Goal: Information Seeking & Learning: Learn about a topic

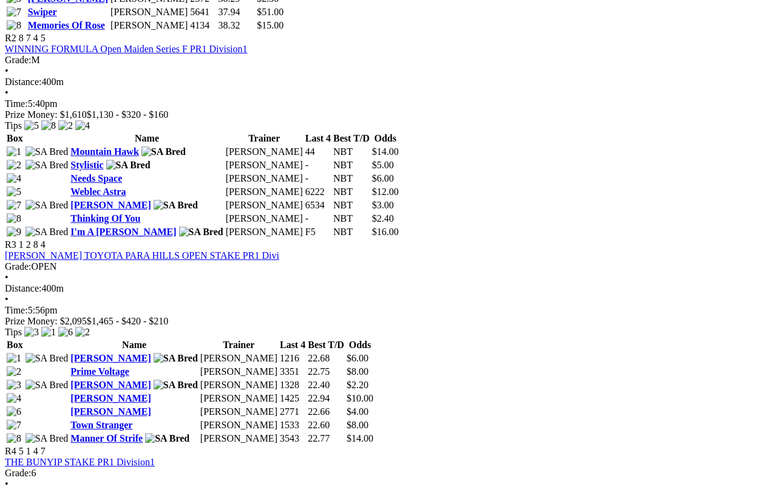
scroll to position [791, 0]
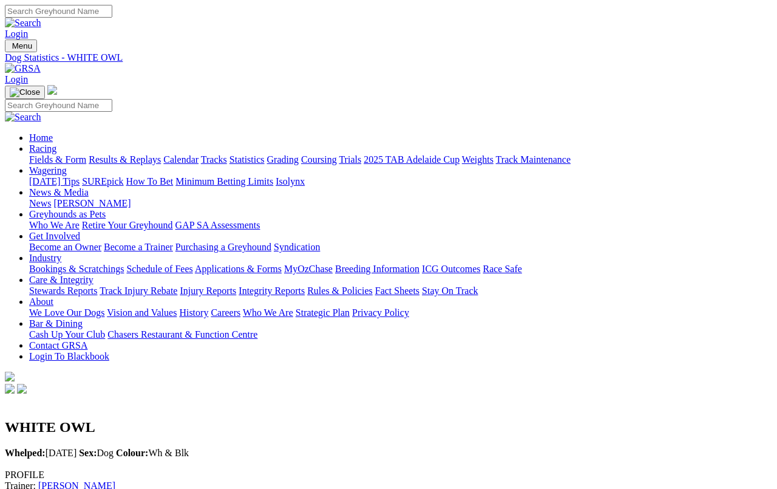
click at [136, 154] on link "Results & Replays" at bounding box center [125, 159] width 72 height 10
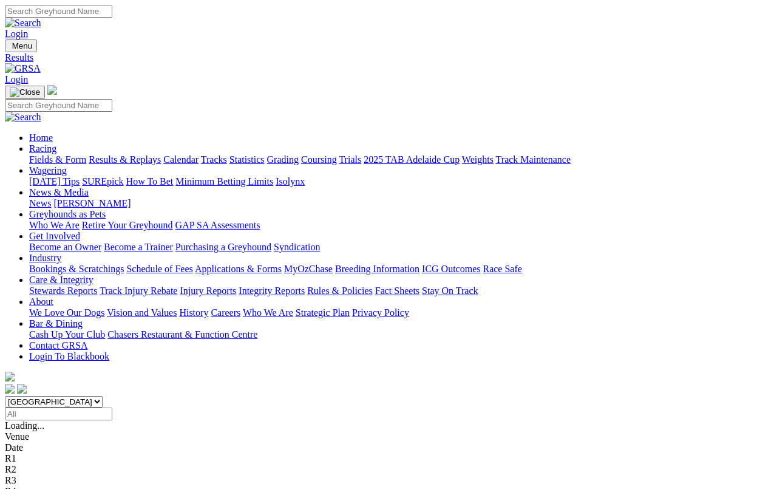
click at [112, 408] on input "Select date" at bounding box center [58, 414] width 107 height 13
type input "Friday, 19 Sep 2025"
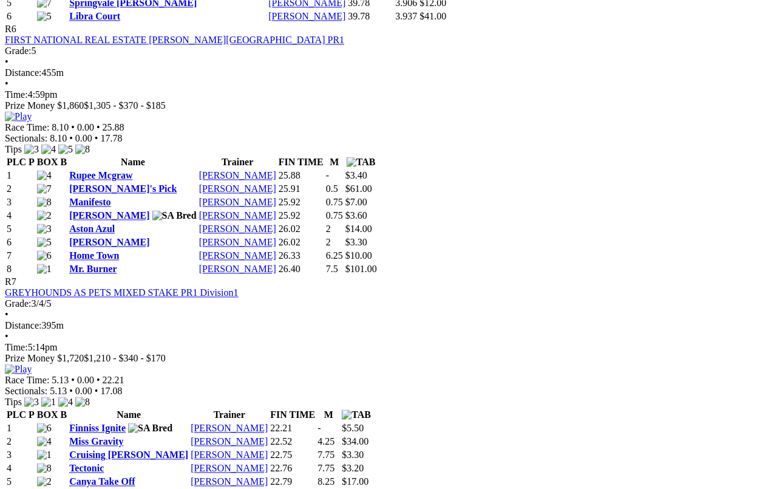
scroll to position [1751, 0]
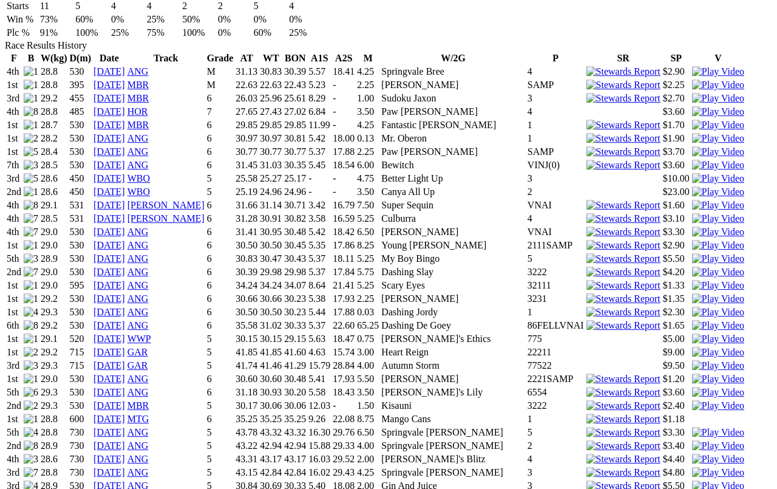
scroll to position [847, 0]
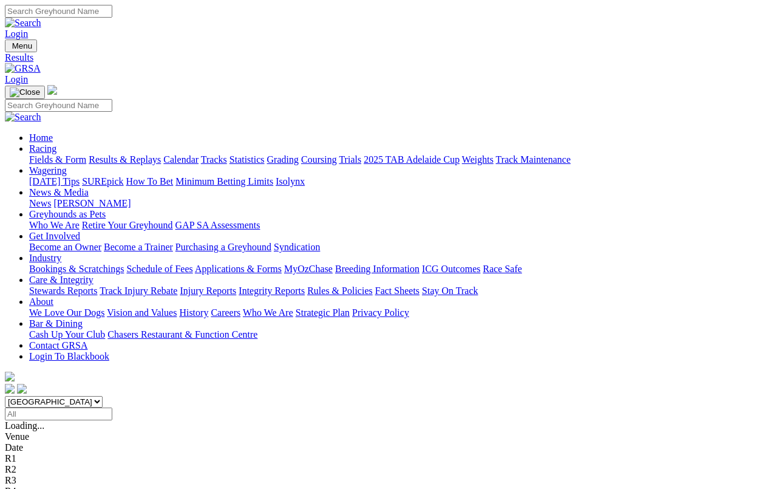
scroll to position [4, 0]
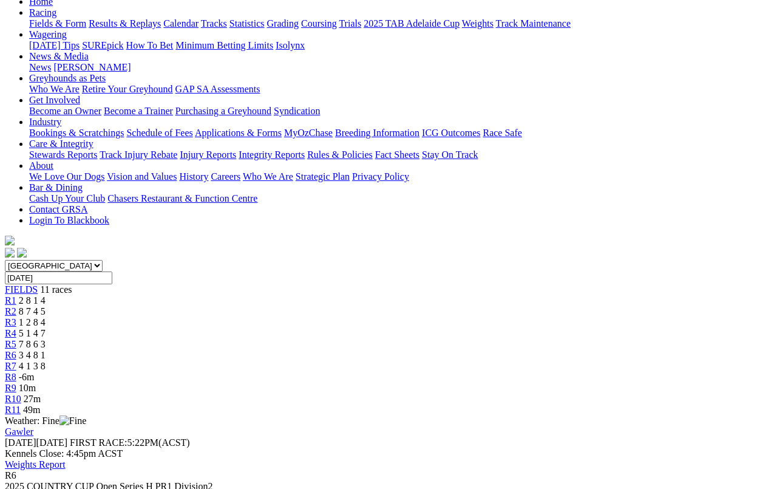
scroll to position [123, 0]
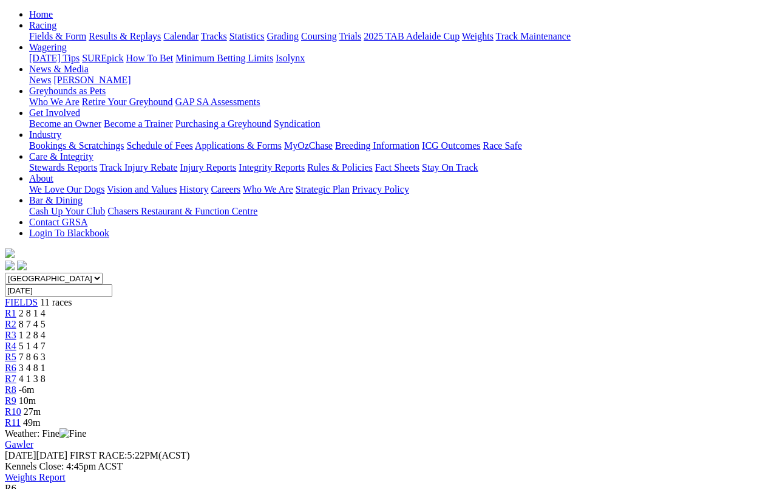
click at [16, 352] on link "R5" at bounding box center [11, 357] width 12 height 10
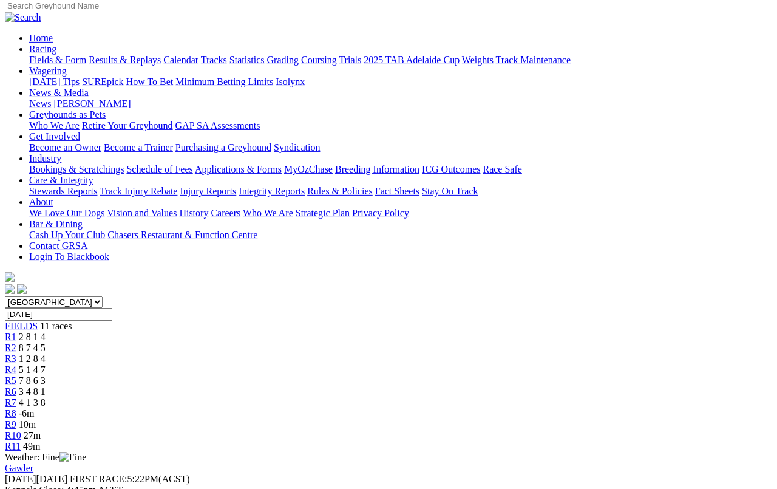
scroll to position [103, 0]
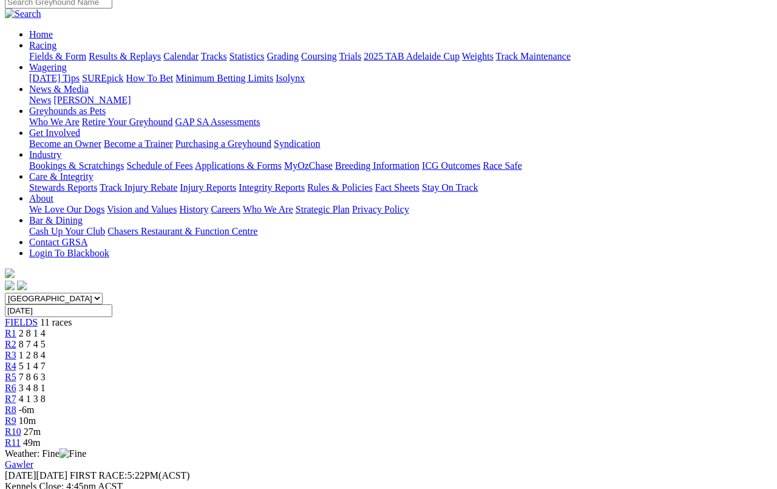
click at [16, 394] on link "R7" at bounding box center [11, 399] width 12 height 10
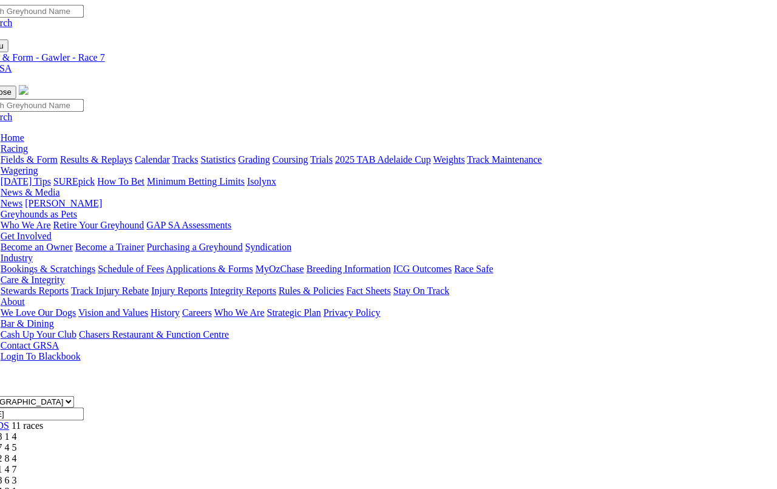
scroll to position [0, 30]
click at [168, 154] on link "Calendar" at bounding box center [150, 159] width 35 height 10
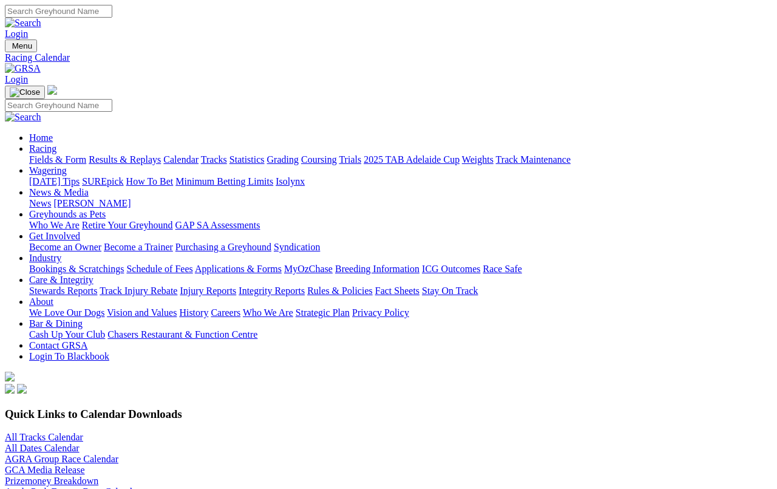
scroll to position [4, 0]
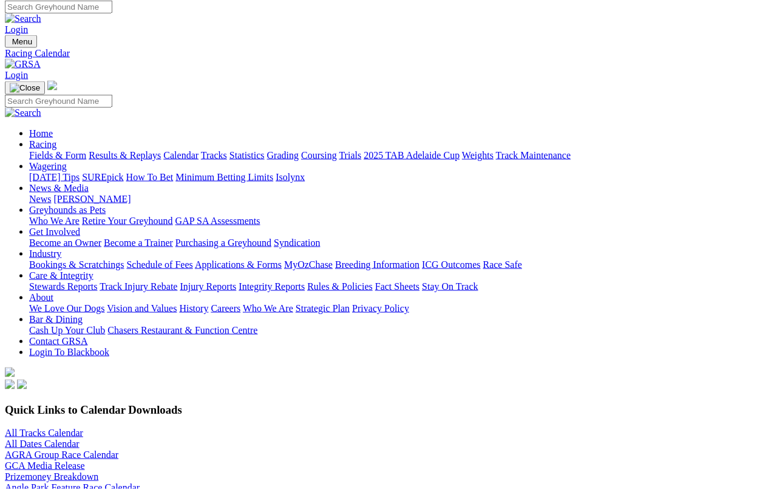
click at [58, 428] on link "All Tracks Calendar" at bounding box center [44, 433] width 78 height 10
